Goal: Information Seeking & Learning: Learn about a topic

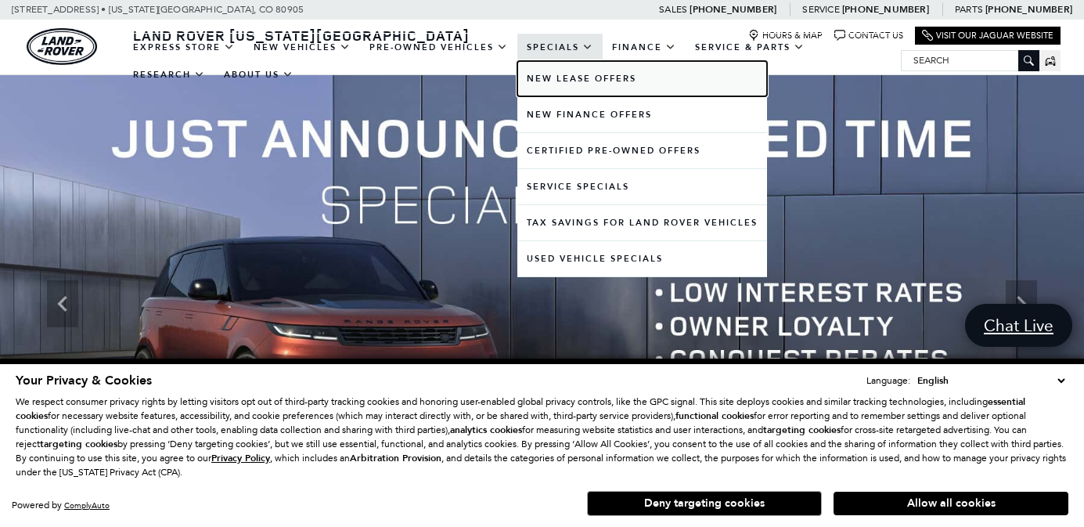
click at [557, 78] on link "New Lease Offers" at bounding box center [642, 78] width 250 height 35
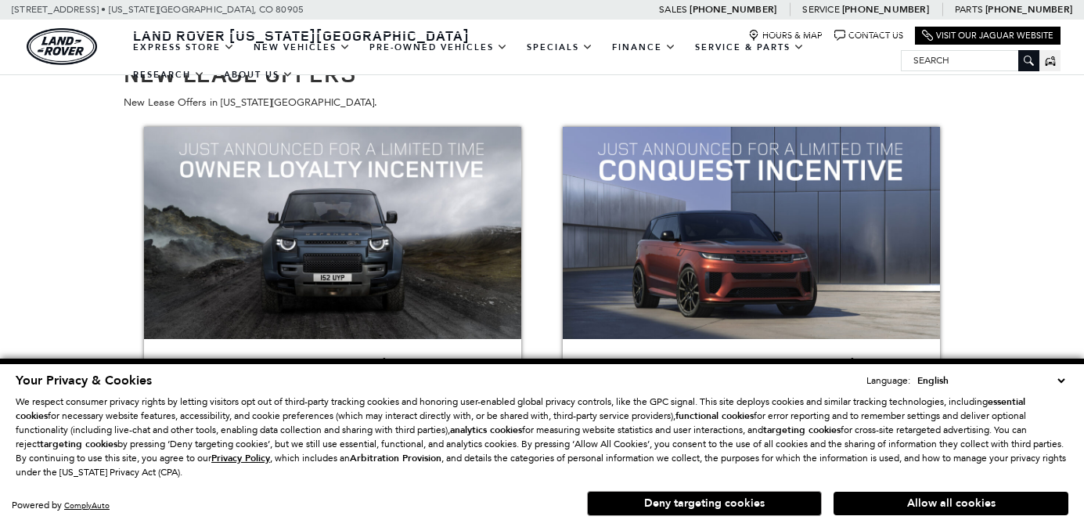
scroll to position [77, 0]
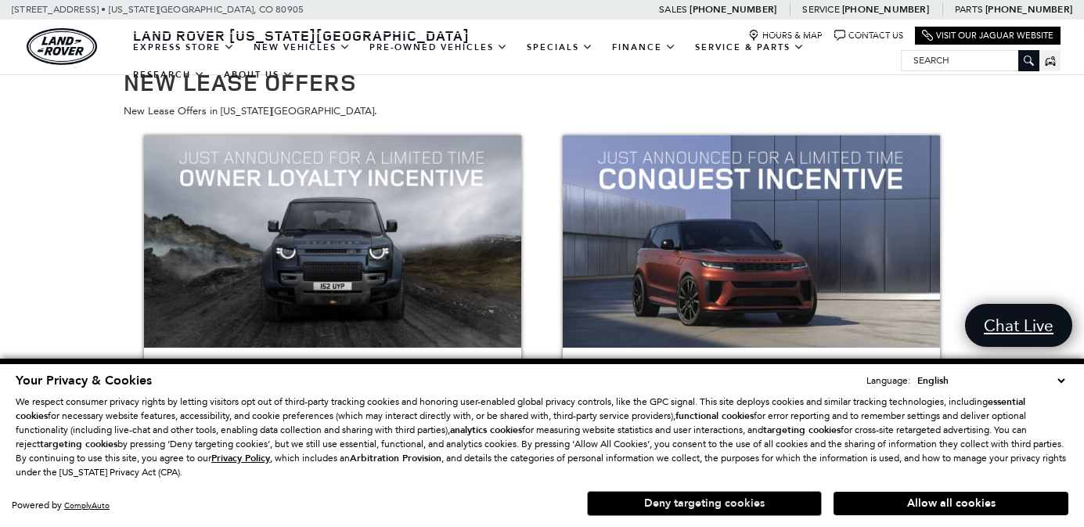
click at [705, 502] on button "Deny targeting cookies" at bounding box center [704, 503] width 235 height 25
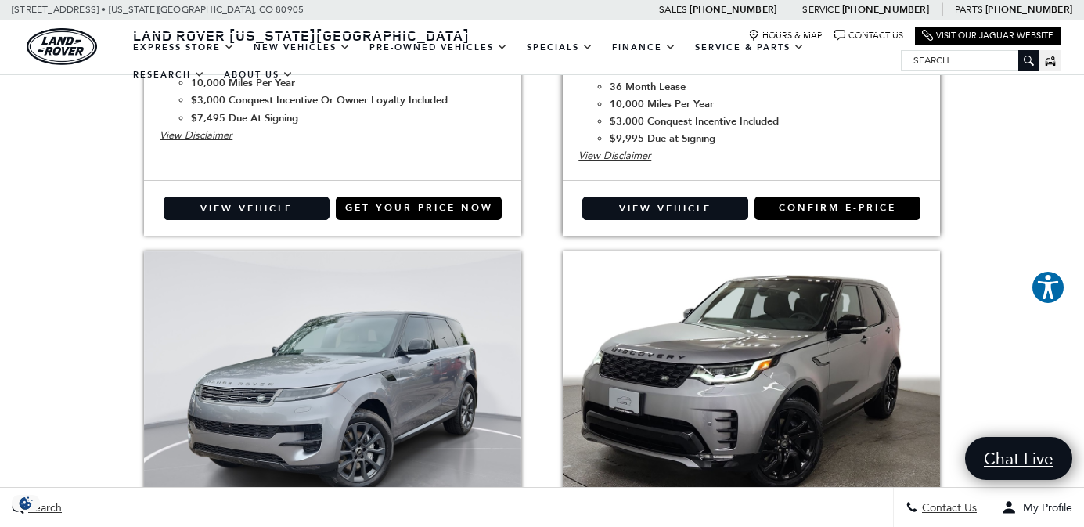
scroll to position [1843, 0]
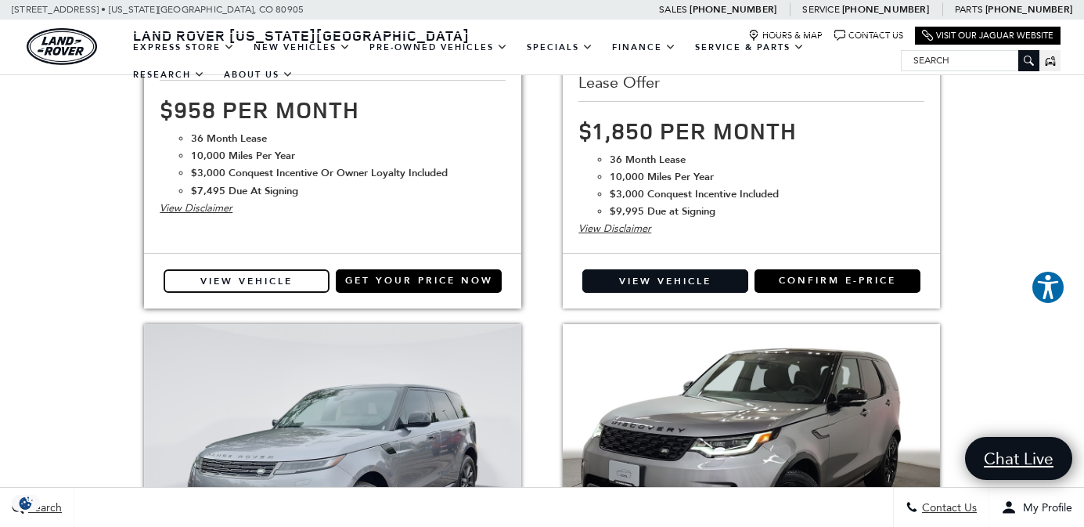
click at [250, 279] on link "View Vehicle" at bounding box center [247, 280] width 166 height 23
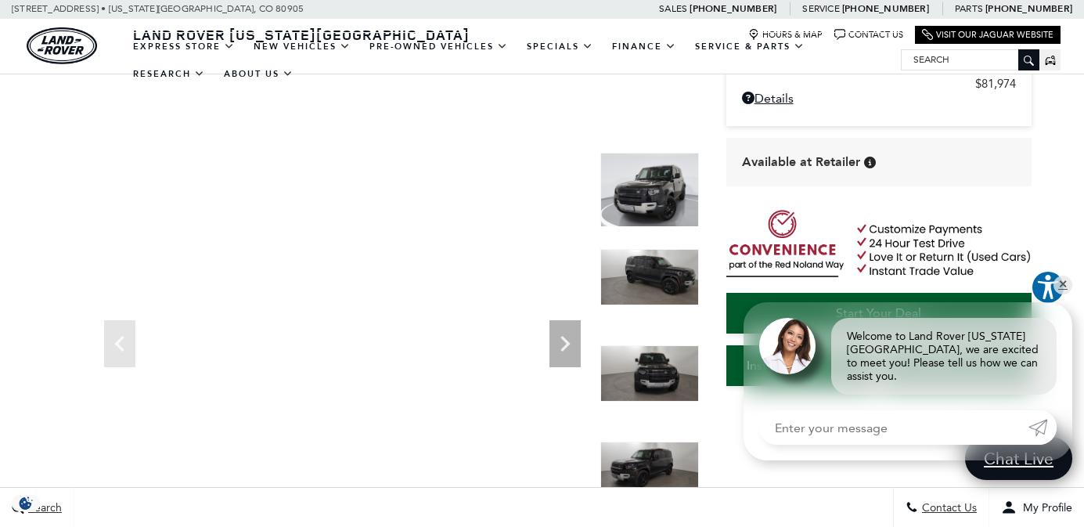
scroll to position [62, 0]
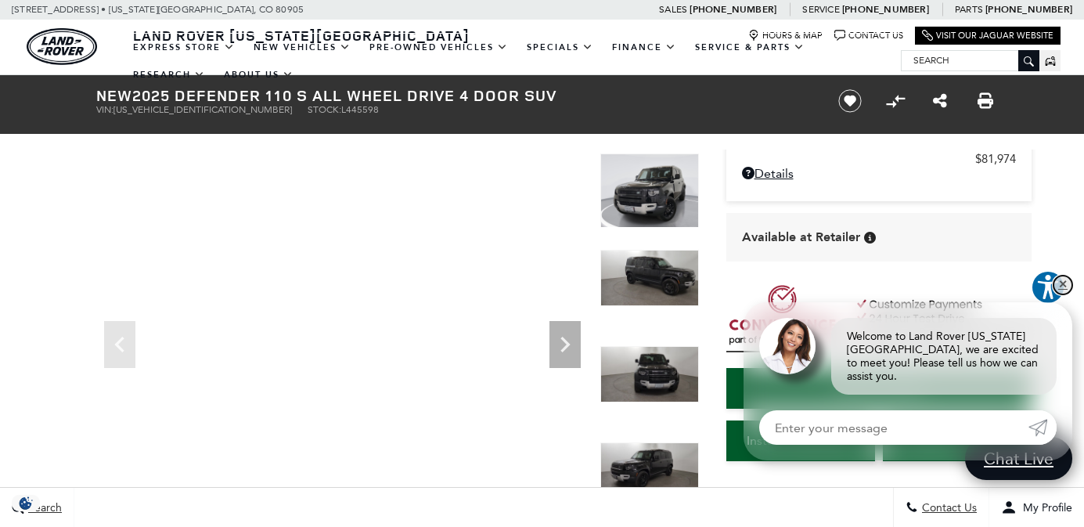
click at [1063, 294] on link "✕" at bounding box center [1062, 284] width 19 height 19
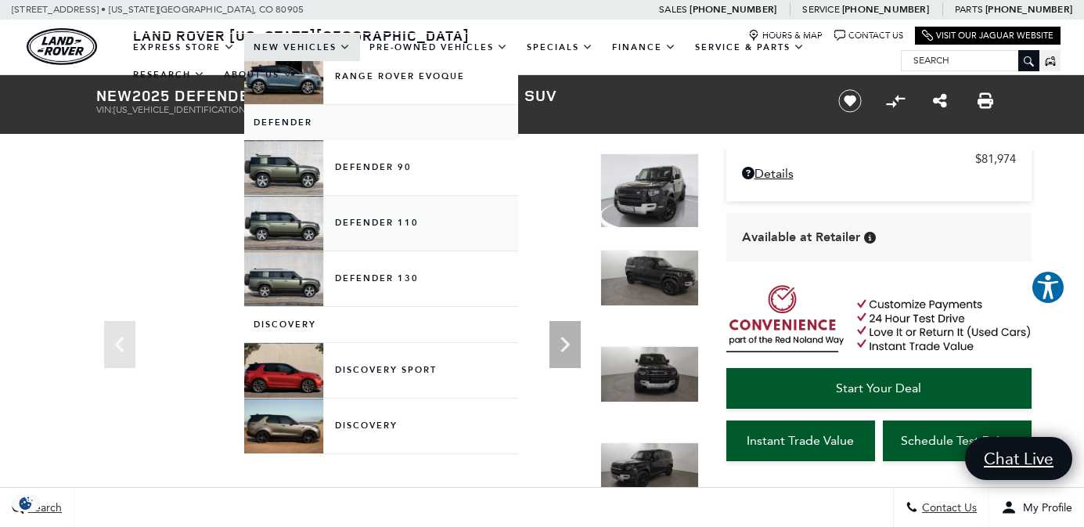
scroll to position [268, 0]
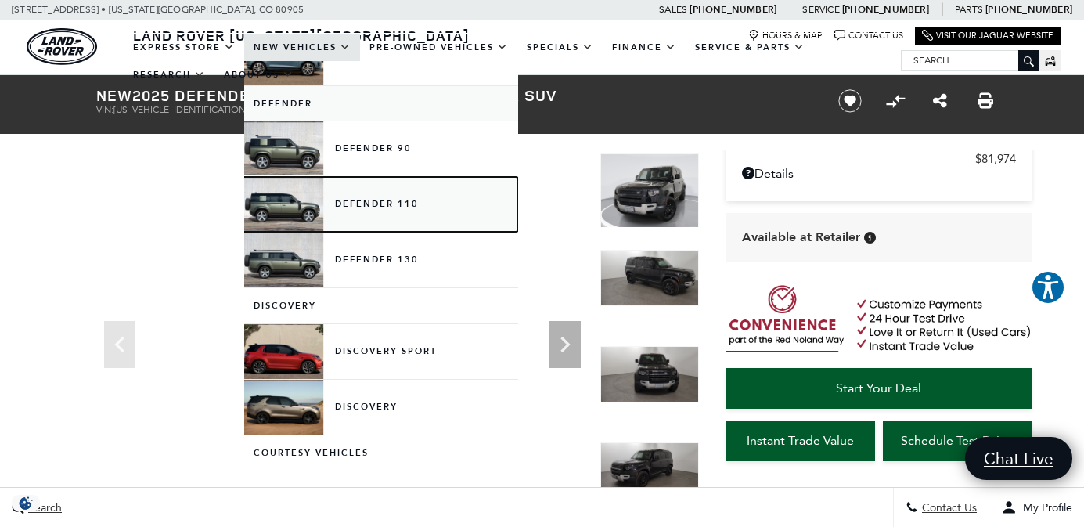
click at [347, 208] on link "Defender 110" at bounding box center [381, 204] width 274 height 55
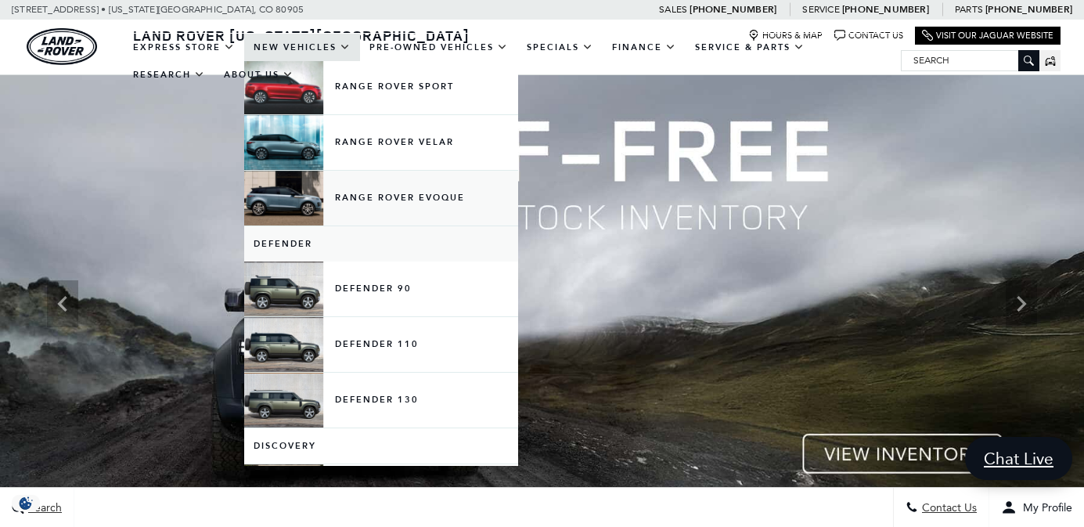
scroll to position [162, 0]
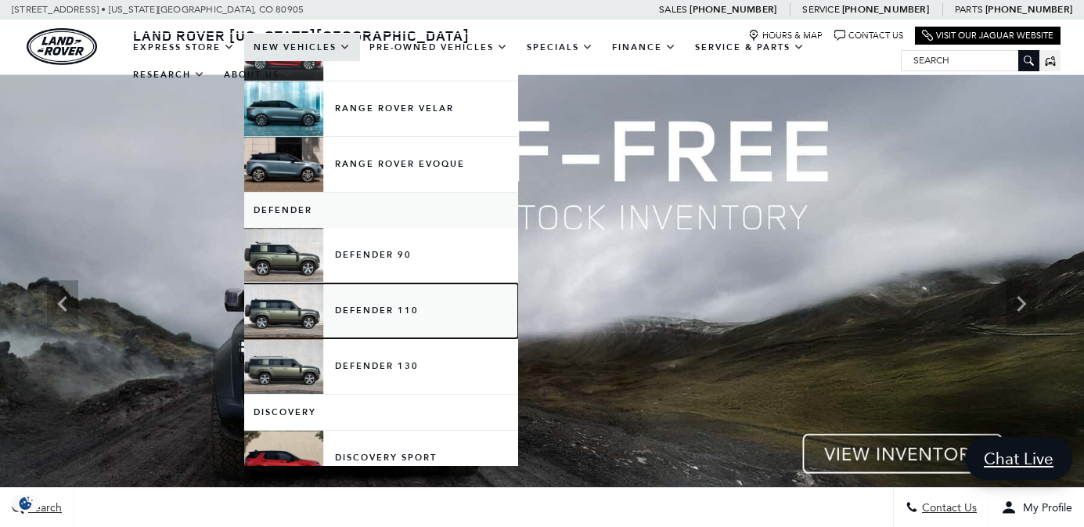
click at [352, 312] on link "Defender 110" at bounding box center [381, 310] width 274 height 55
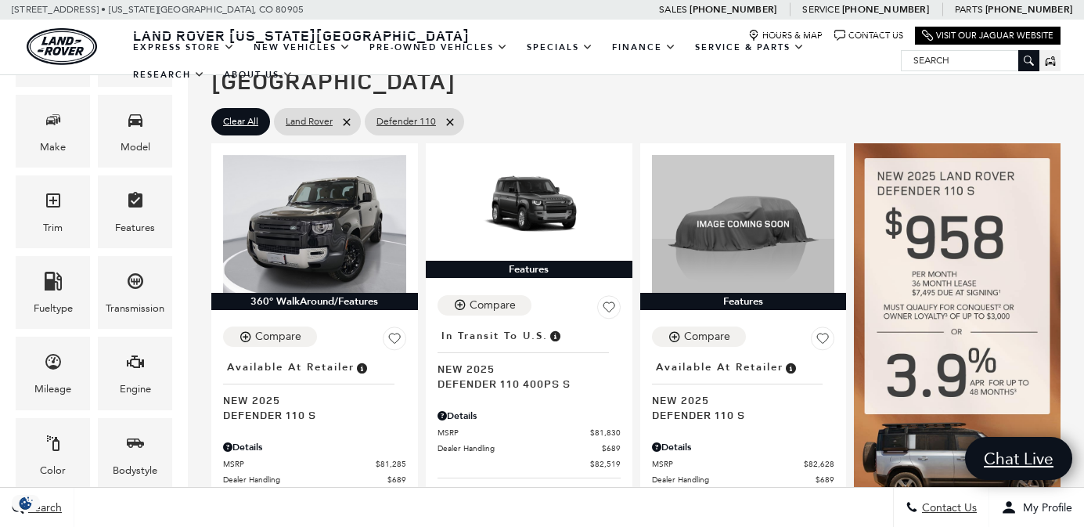
scroll to position [326, 0]
